Goal: Navigation & Orientation: Go to known website

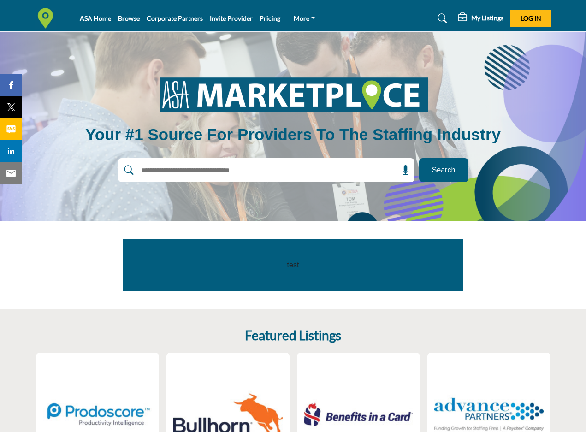
drag, startPoint x: 553, startPoint y: 293, endPoint x: 585, endPoint y: 288, distance: 31.8
click at [553, 292] on section "test" at bounding box center [293, 265] width 586 height 89
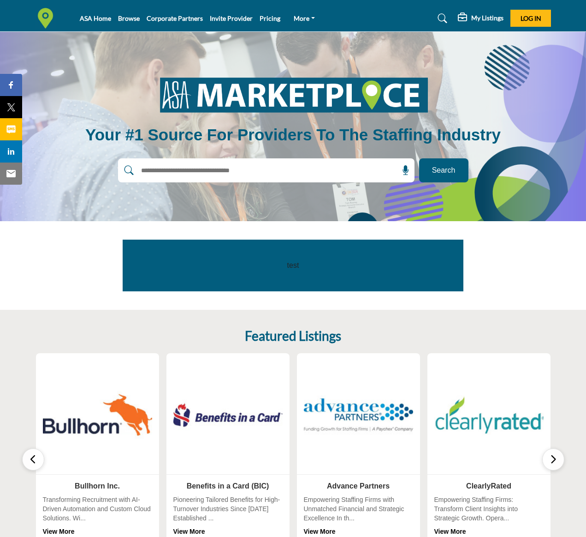
click at [64, 314] on section "Featured Listings 0 Follow View More 0 Follow 0 0" at bounding box center [293, 436] width 586 height 252
click at [530, 18] on span "Log In" at bounding box center [531, 18] width 21 height 8
